Goal: Task Accomplishment & Management: Manage account settings

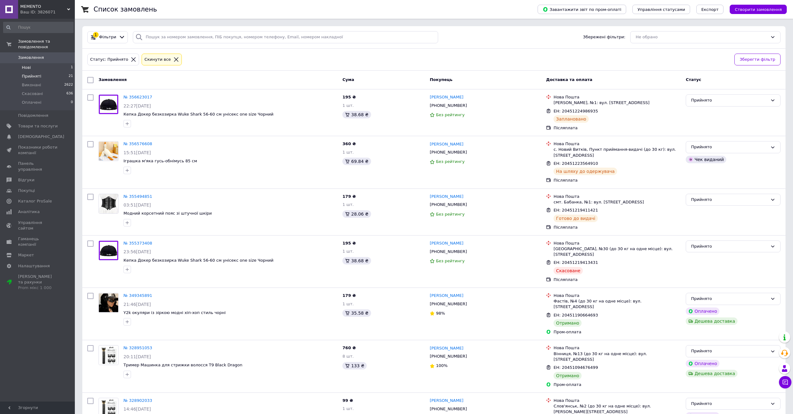
click at [59, 63] on li "Нові 1" at bounding box center [38, 67] width 77 height 9
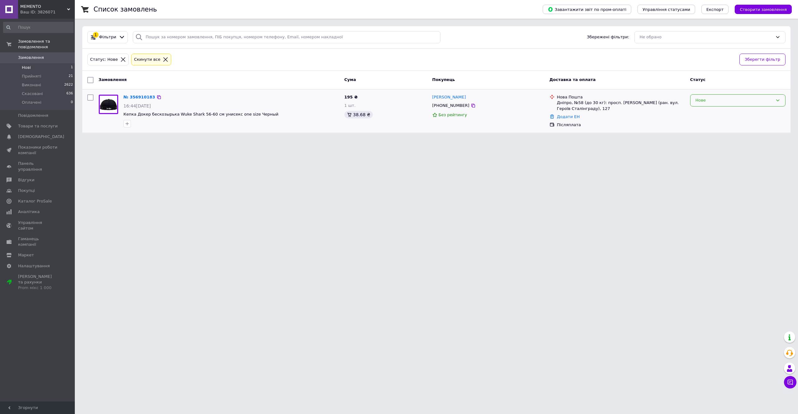
click at [747, 104] on div "Нове" at bounding box center [734, 100] width 77 height 7
click at [719, 113] on li "Прийнято" at bounding box center [738, 114] width 95 height 12
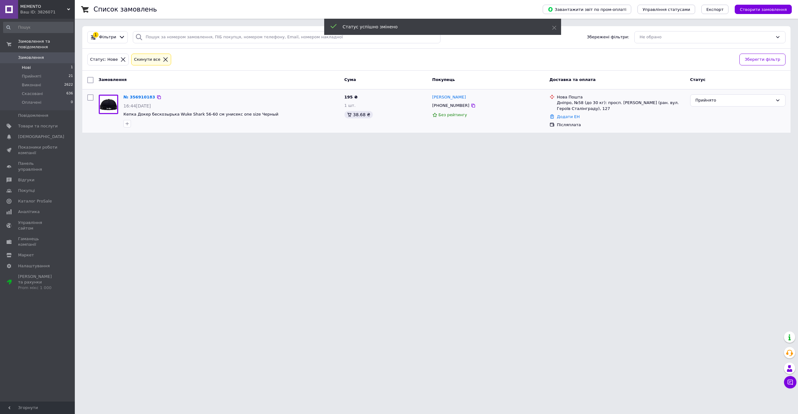
click at [135, 92] on div "№ 356910183 16:44[DATE] Кепка Докер бескозырька Wuke Shark 56-60 см унисекс one…" at bounding box center [231, 111] width 221 height 38
click at [137, 93] on div "№ 356910183 16:44[DATE] Кепка Докер бескозырька Wuke Shark 56-60 см унисекс one…" at bounding box center [231, 111] width 221 height 38
click at [138, 94] on div "№ 356910183 16:44[DATE] Кепка Докер бескозырька Wuke Shark 56-60 см унисекс one…" at bounding box center [231, 111] width 221 height 38
click at [139, 95] on link "№ 356910183" at bounding box center [139, 97] width 32 height 5
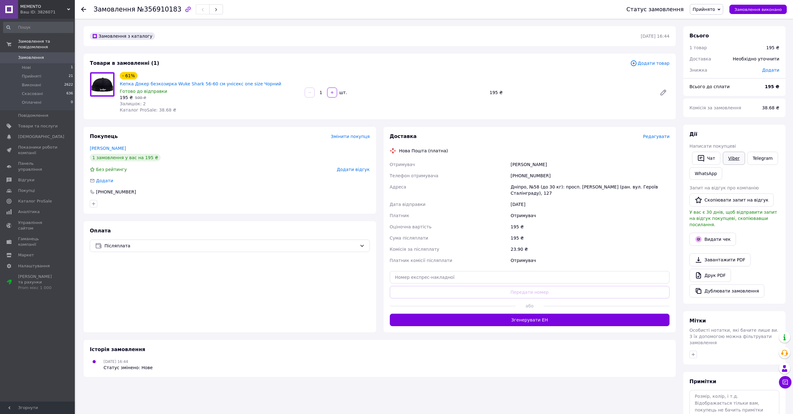
click at [731, 155] on link "Viber" at bounding box center [734, 158] width 22 height 13
click at [221, 189] on div "[PHONE_NUMBER]" at bounding box center [230, 192] width 280 height 6
click at [37, 74] on span "Прийняті" at bounding box center [31, 77] width 19 height 6
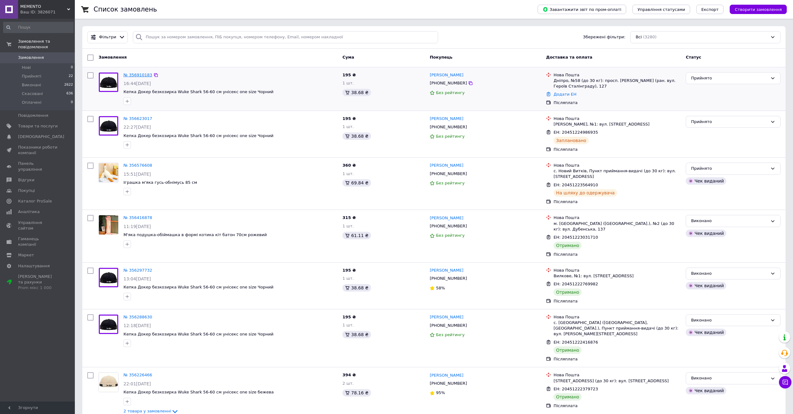
click at [139, 74] on link "№ 356910183" at bounding box center [137, 75] width 29 height 5
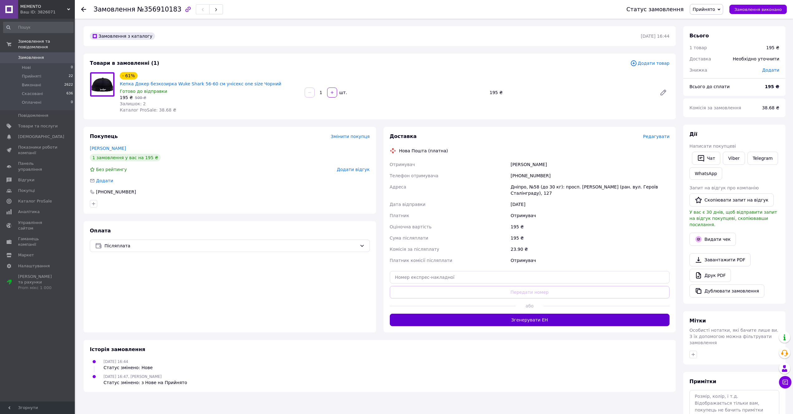
click at [536, 314] on button "Згенерувати ЕН" at bounding box center [530, 320] width 280 height 12
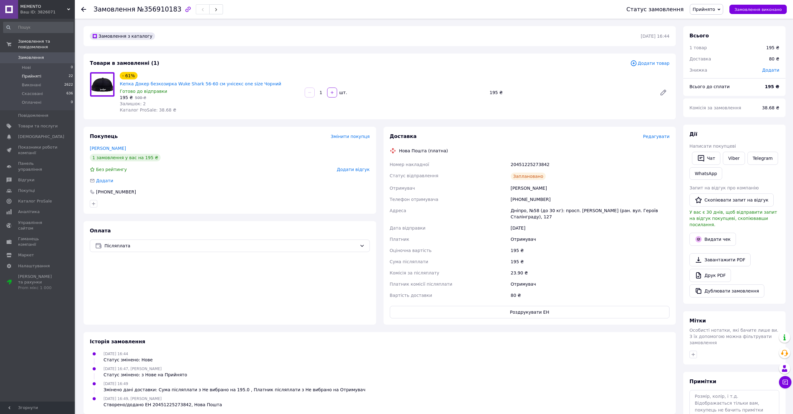
click at [40, 73] on li "Прийняті 22" at bounding box center [38, 76] width 77 height 9
